Goal: Transaction & Acquisition: Subscribe to service/newsletter

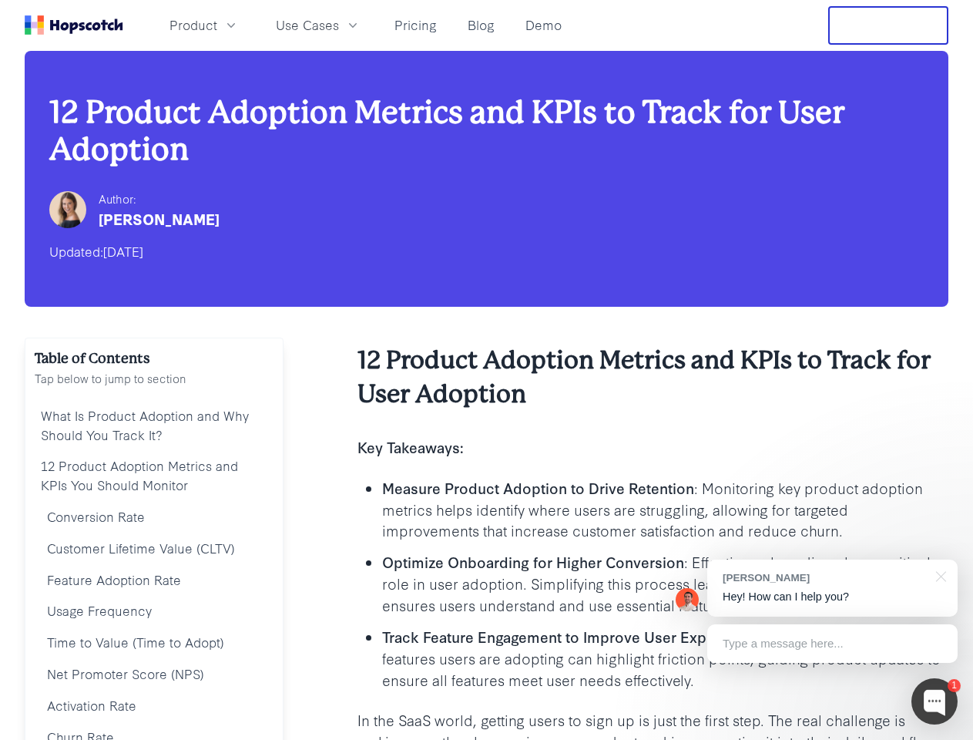
click at [486, 370] on h2 "12 Product Adoption Metrics and KPIs to Track for User Adoption" at bounding box center [652, 378] width 591 height 68
click at [217, 25] on span "Product" at bounding box center [193, 24] width 48 height 19
click at [339, 25] on span "Use Cases" at bounding box center [307, 24] width 63 height 19
click at [888, 25] on button "Free Trial" at bounding box center [888, 25] width 120 height 39
click at [156, 210] on div "[PERSON_NAME]" at bounding box center [159, 219] width 121 height 22
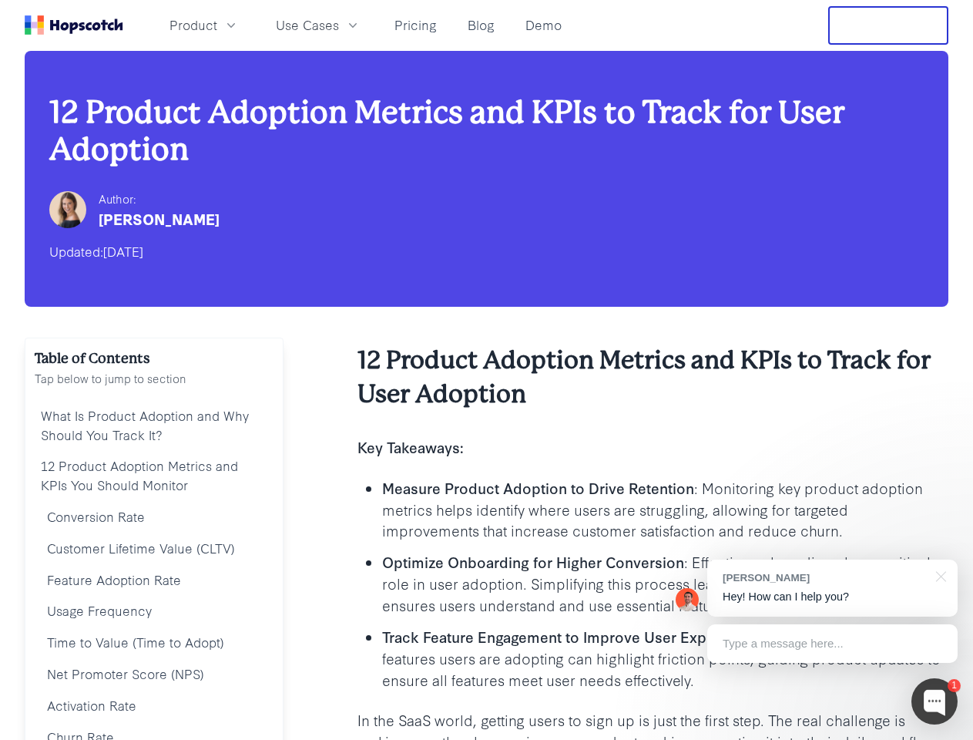
click at [934, 701] on div at bounding box center [934, 701] width 46 height 46
click at [832, 588] on div "[PERSON_NAME] Hey! How can I help you?" at bounding box center [832, 587] width 250 height 57
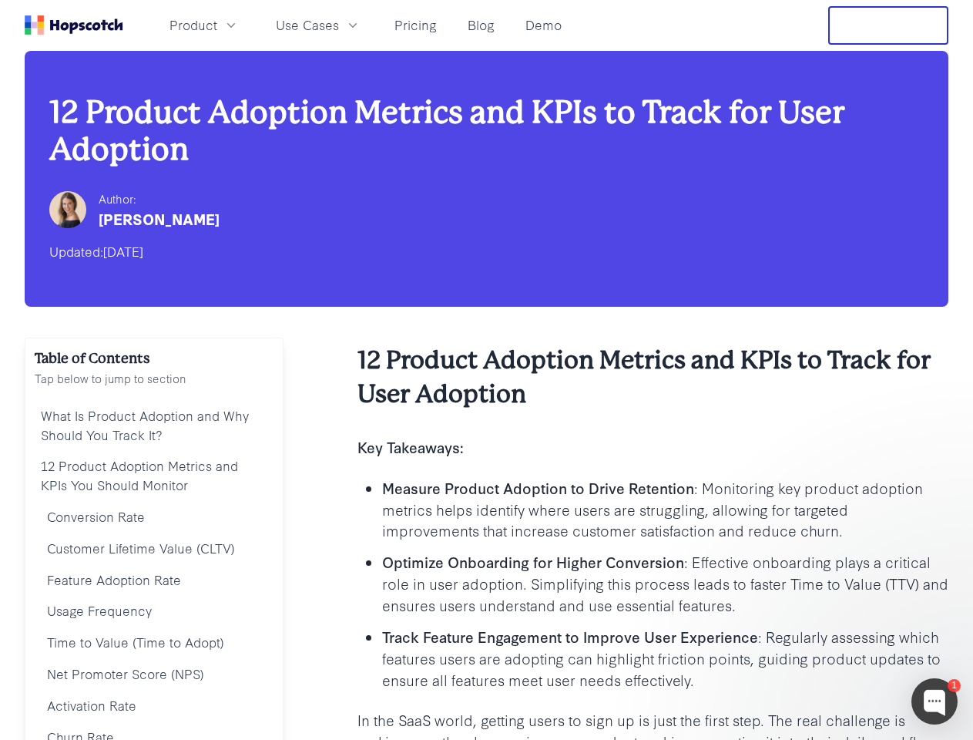
click at [938, 575] on div at bounding box center [813, 524] width 289 height 307
click at [832, 643] on div at bounding box center [813, 524] width 289 height 307
